Goal: Task Accomplishment & Management: Use online tool/utility

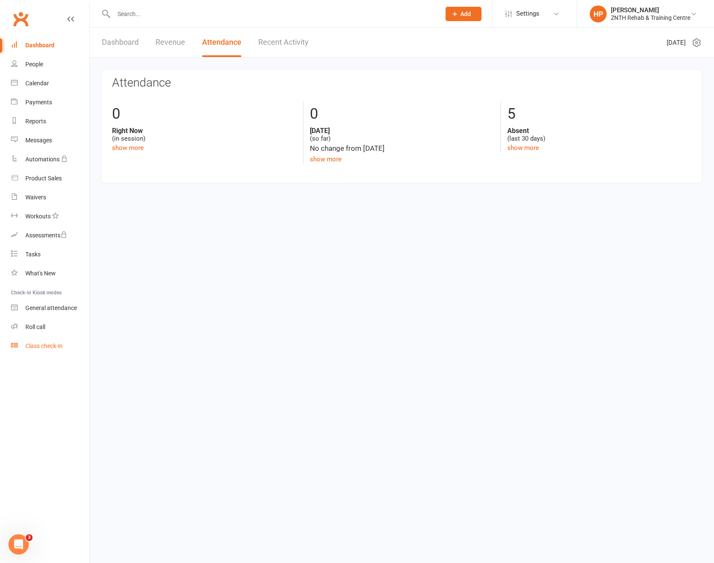
drag, startPoint x: 41, startPoint y: 348, endPoint x: 47, endPoint y: 338, distance: 11.7
click at [41, 348] on div "Class check-in" at bounding box center [43, 346] width 37 height 7
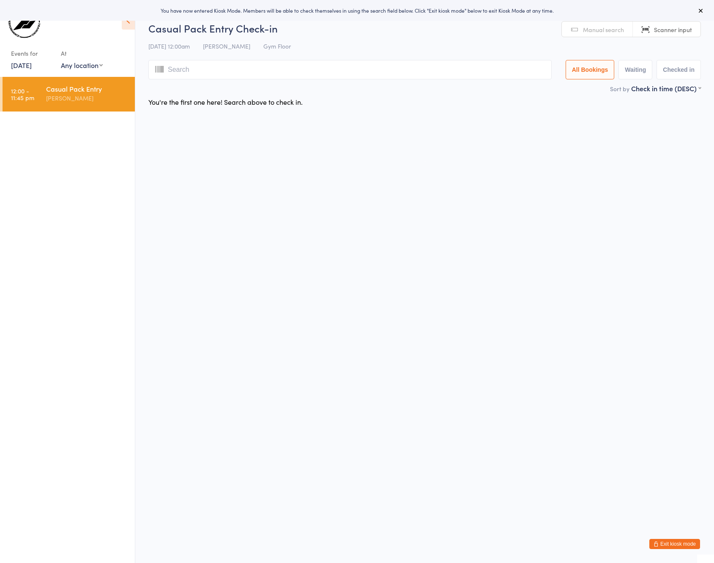
click at [703, 12] on icon at bounding box center [700, 10] width 7 height 7
click at [678, 548] on button "Exit kiosk mode" at bounding box center [674, 544] width 51 height 10
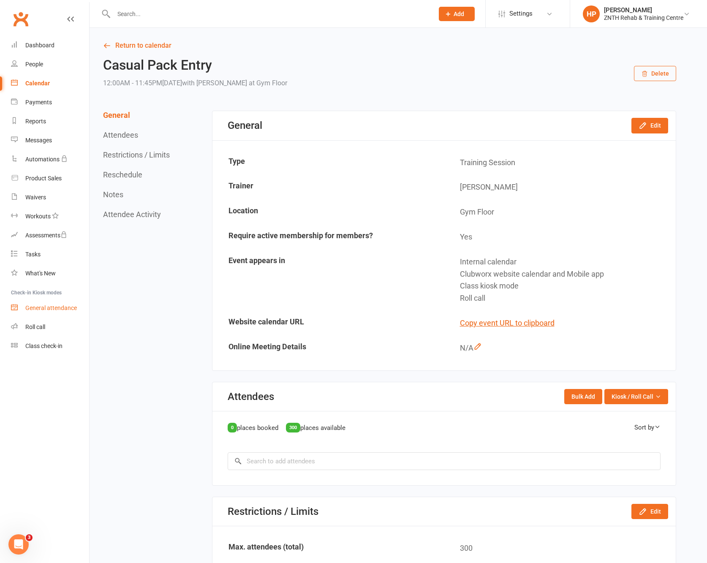
click at [60, 315] on link "General attendance" at bounding box center [50, 308] width 78 height 19
